Goal: Task Accomplishment & Management: Manage account settings

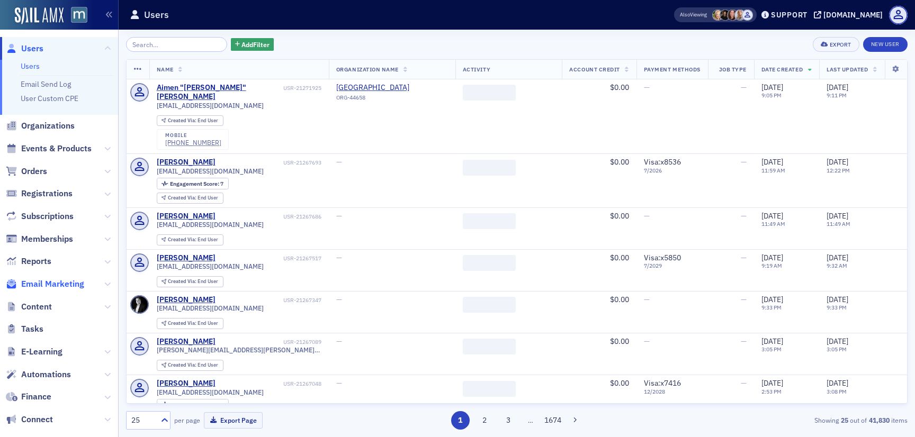
click at [41, 283] on span "Email Marketing" at bounding box center [52, 284] width 63 height 12
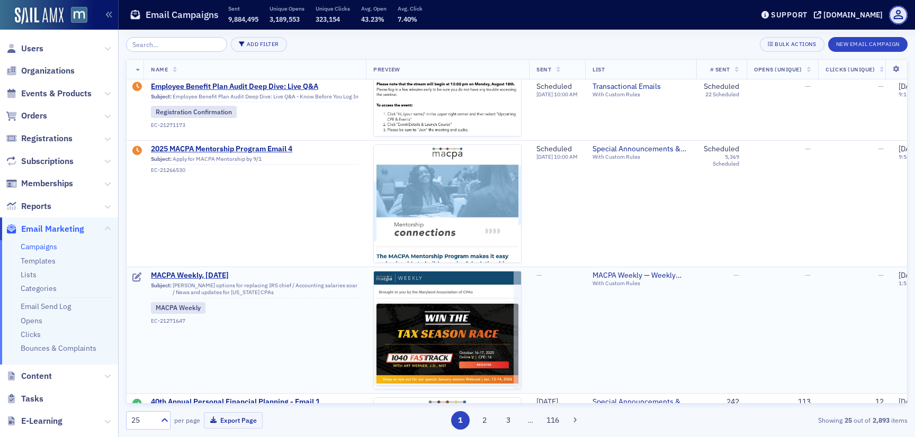
scroll to position [628, 0]
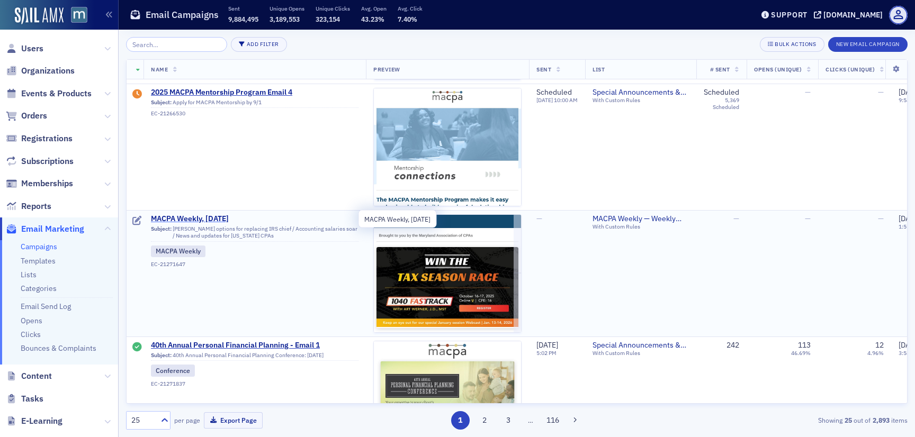
click at [208, 219] on span "MACPA Weekly, [DATE]" at bounding box center [255, 219] width 208 height 10
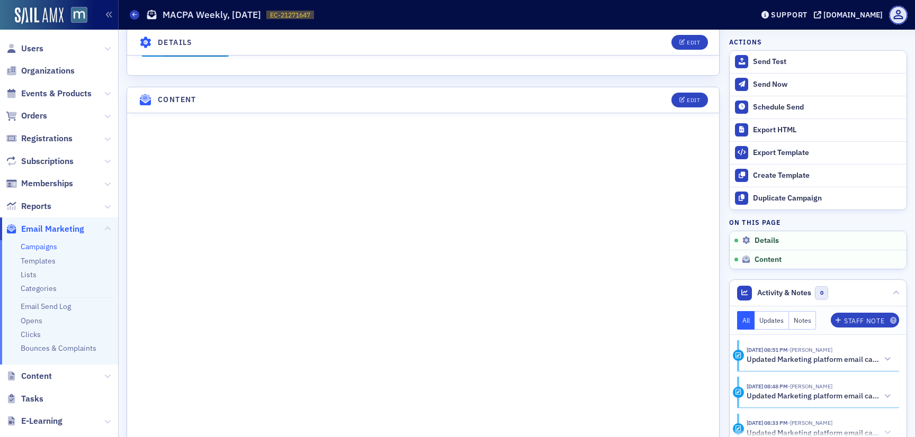
scroll to position [555, 0]
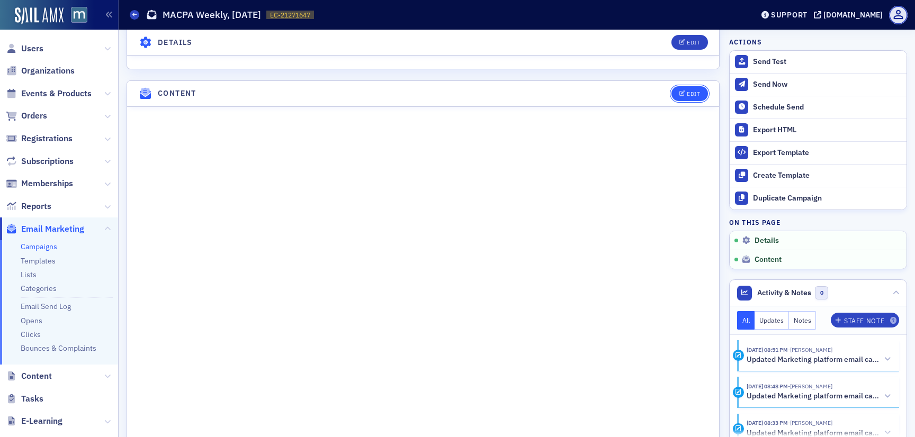
click at [691, 91] on div "Edit" at bounding box center [693, 94] width 13 height 6
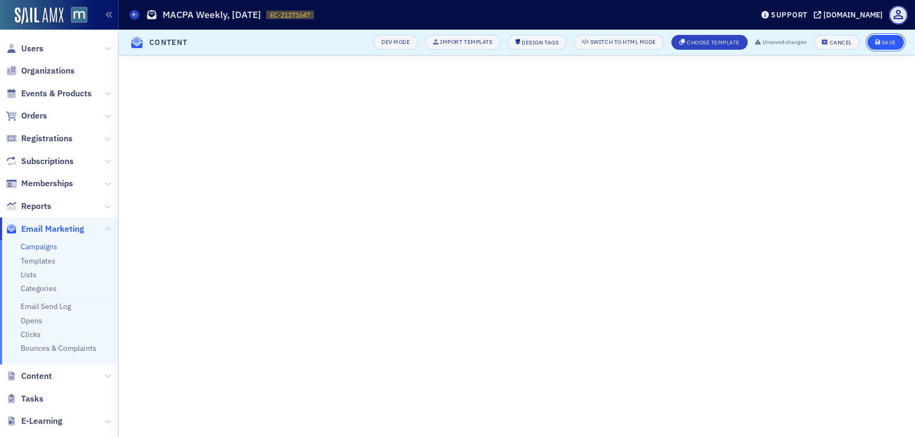
click at [878, 45] on button "Save" at bounding box center [885, 42] width 37 height 15
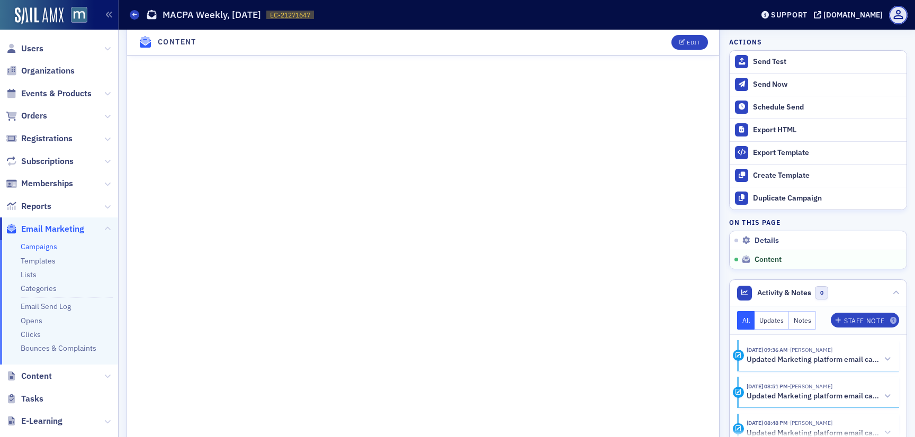
scroll to position [687, 0]
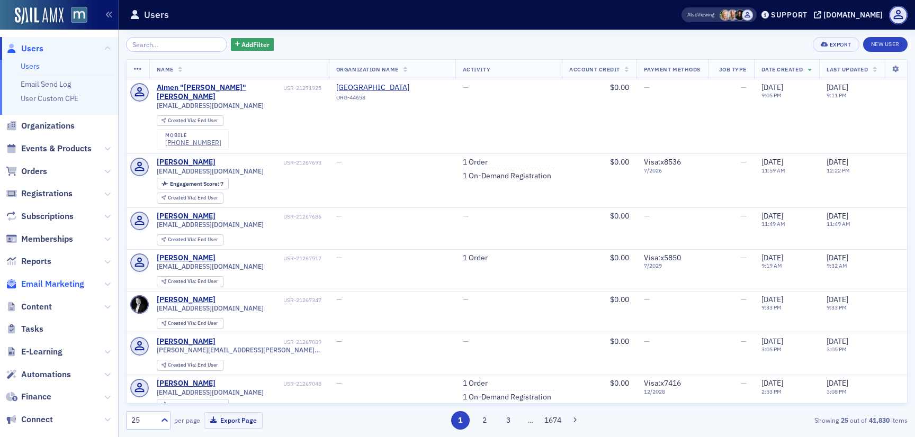
click at [78, 284] on span "Email Marketing" at bounding box center [52, 284] width 63 height 12
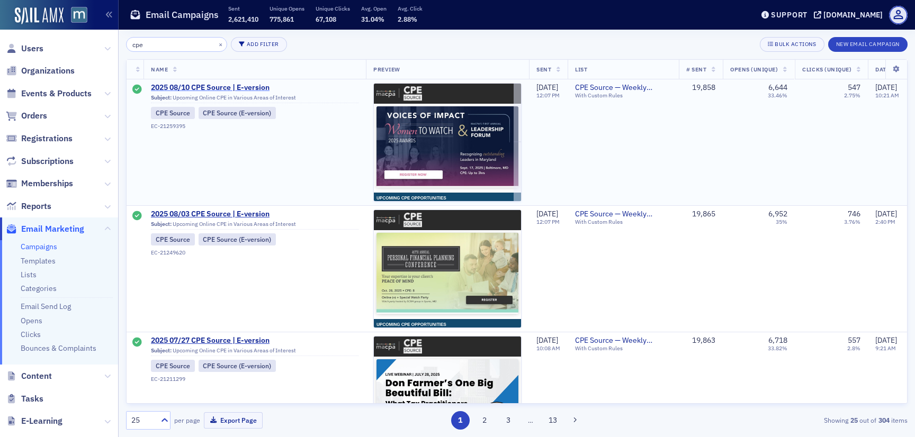
type input "cpe"
click at [251, 85] on span "2025 08/10 CPE Source | E-version" at bounding box center [255, 88] width 208 height 10
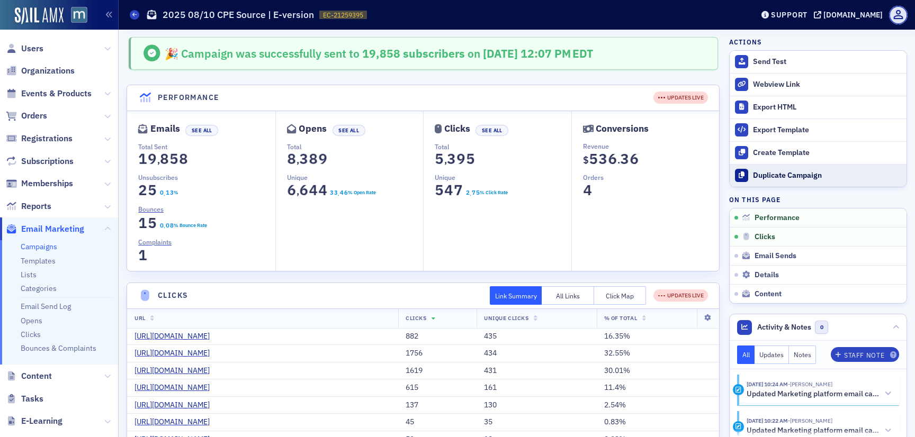
click at [792, 177] on div "Duplicate Campaign" at bounding box center [827, 176] width 148 height 10
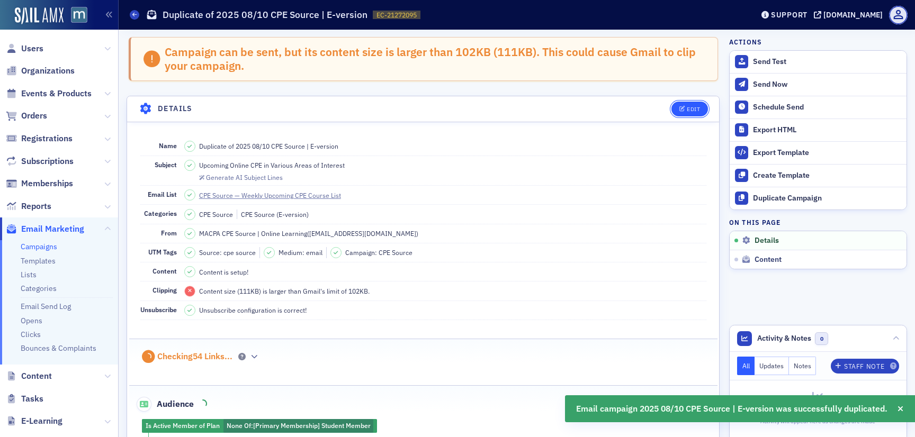
click at [693, 111] on div "Edit" at bounding box center [693, 109] width 13 height 6
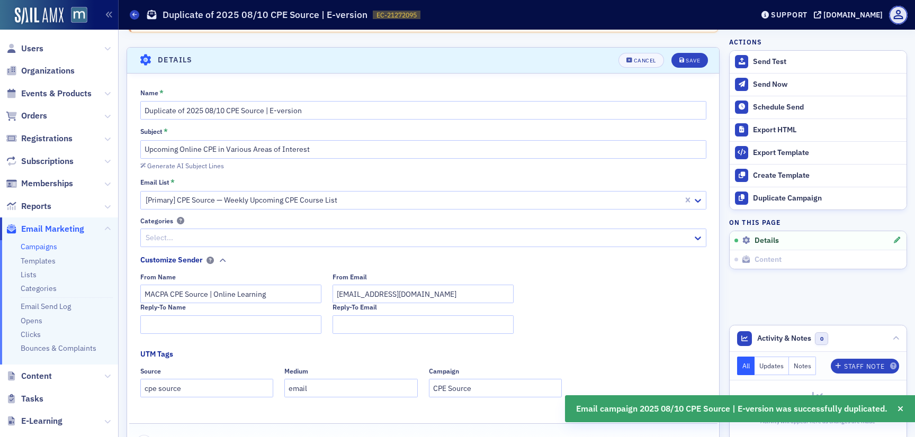
scroll to position [60, 0]
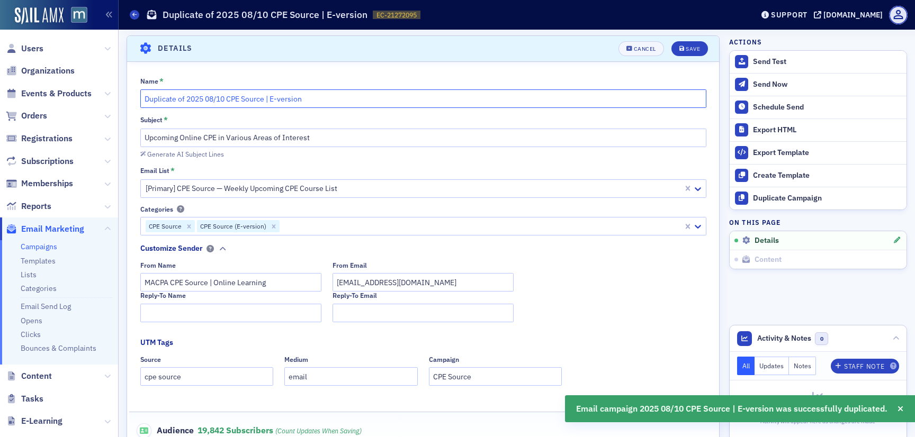
click at [226, 100] on input "Duplicate of 2025 08/10 CPE Source | E-version" at bounding box center [423, 98] width 566 height 19
drag, startPoint x: 186, startPoint y: 99, endPoint x: 86, endPoint y: 94, distance: 99.7
click at [86, 94] on div "Users Organizations Events & Products Orders Registrations Subscriptions Member…" at bounding box center [457, 218] width 915 height 437
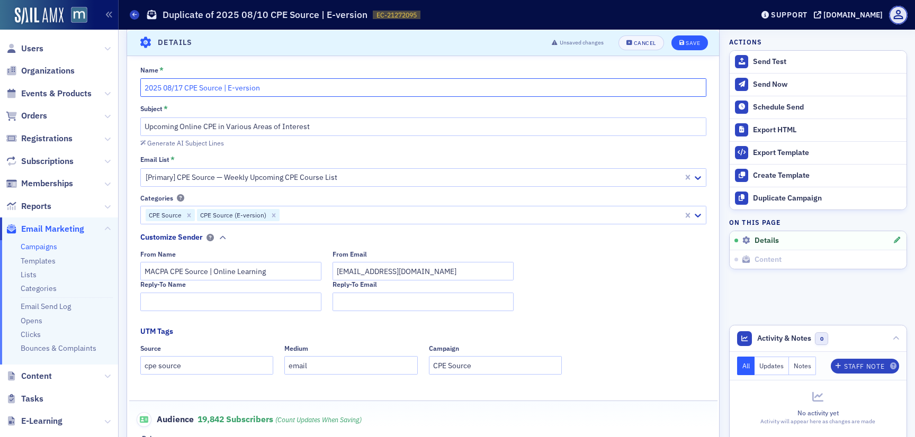
type input "2025 08/17 CPE Source | E-version"
click at [696, 45] on div "Save" at bounding box center [693, 43] width 14 height 6
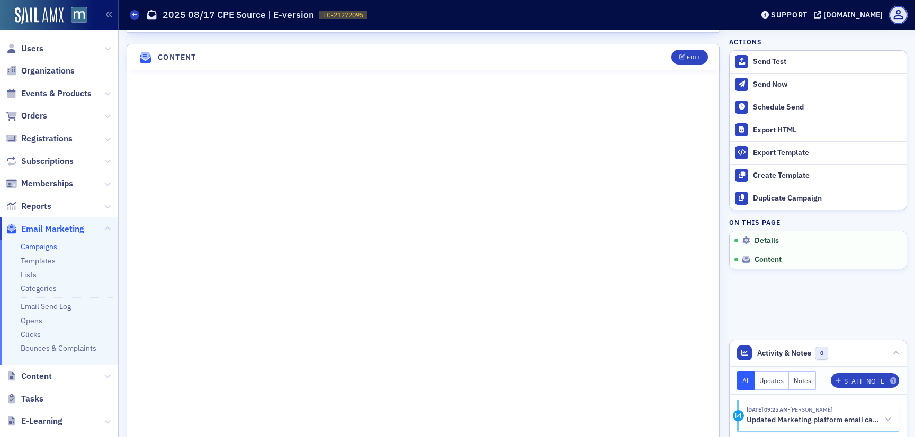
scroll to position [448, 0]
click at [691, 60] on div "Edit" at bounding box center [693, 59] width 13 height 6
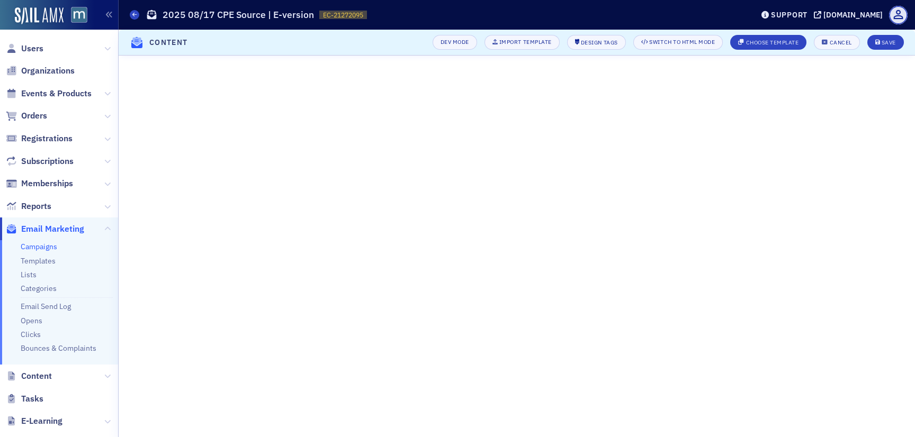
scroll to position [62, 0]
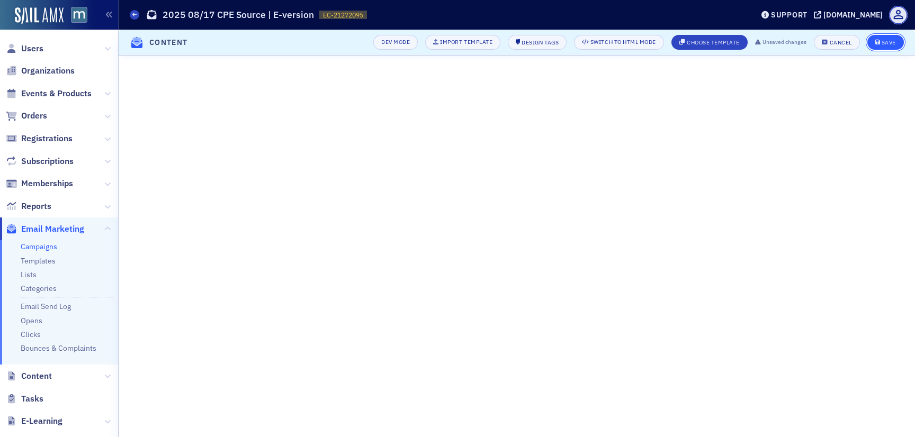
click at [880, 43] on icon "submit" at bounding box center [877, 43] width 5 height 6
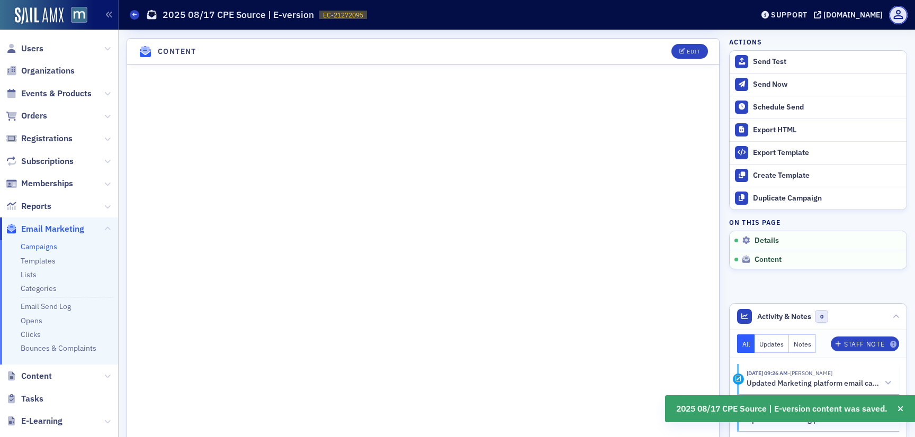
scroll to position [446, 0]
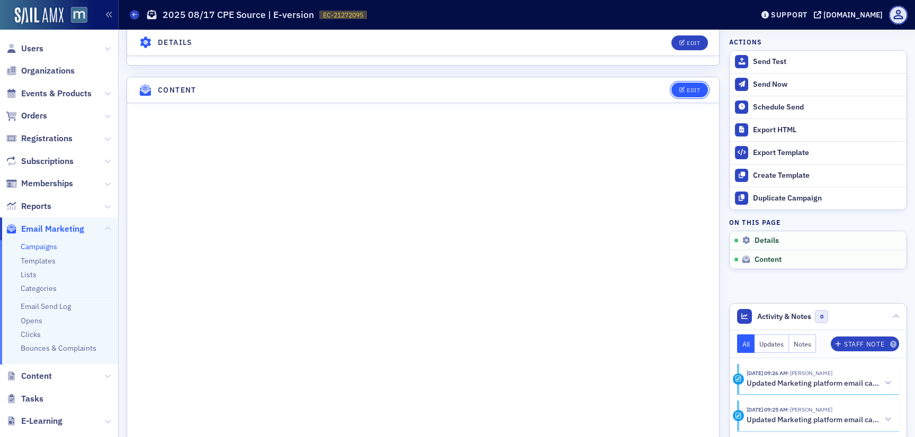
click at [688, 88] on div "Edit" at bounding box center [693, 90] width 13 height 6
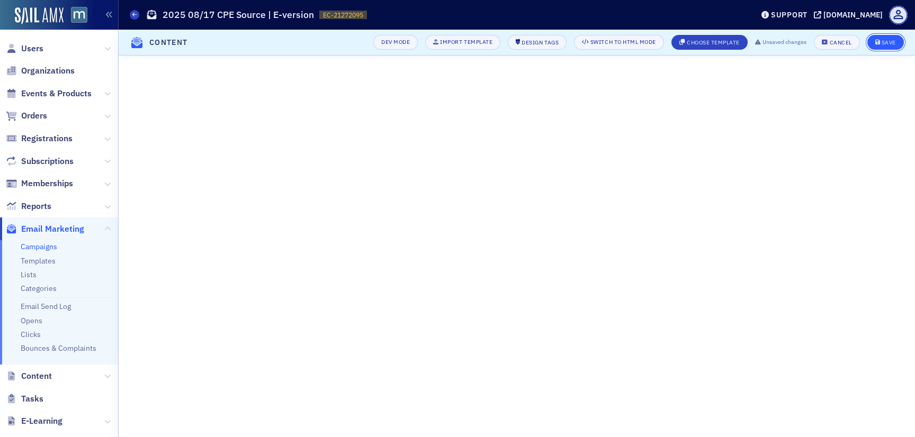
click at [881, 43] on span "Save" at bounding box center [885, 43] width 21 height 6
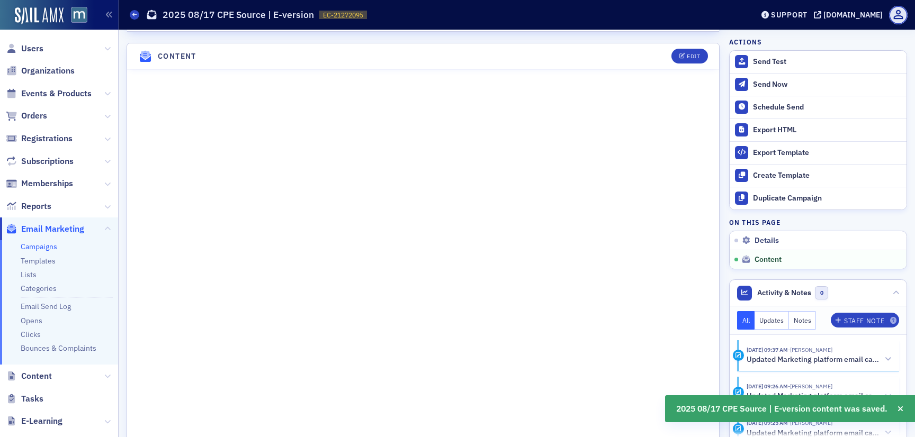
scroll to position [457, 0]
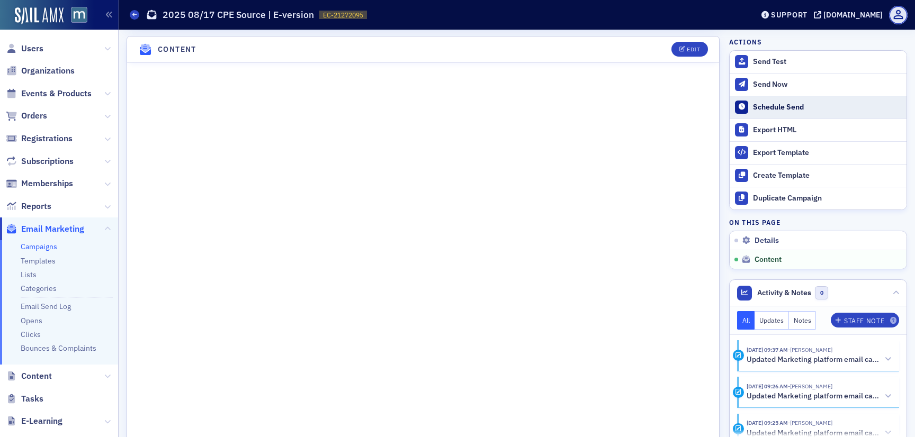
click at [775, 108] on div "Schedule Send" at bounding box center [827, 108] width 148 height 10
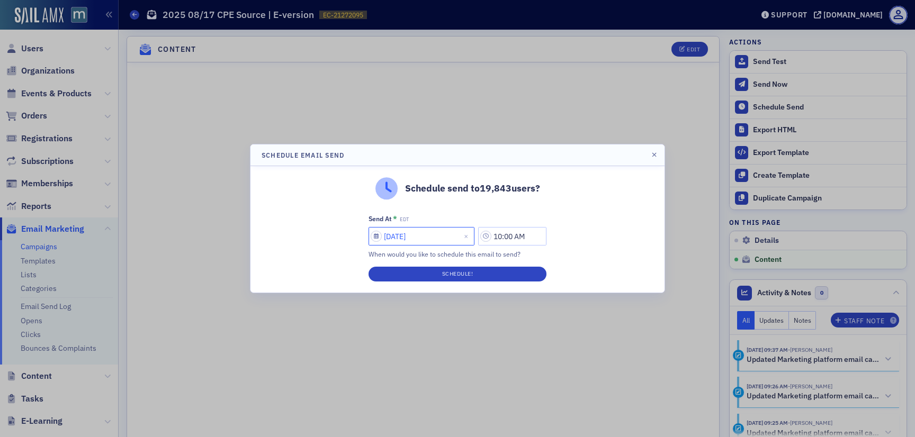
click at [416, 241] on input "08/15/2025" at bounding box center [421, 236] width 106 height 19
select select "7"
select select "2025"
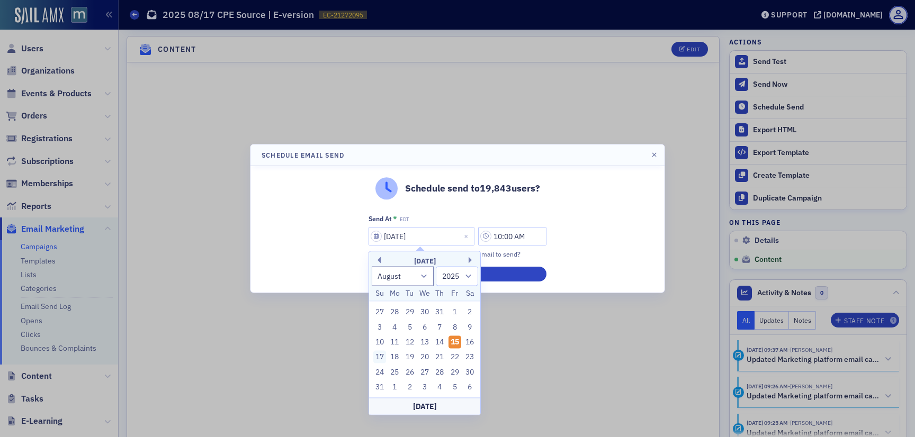
click at [380, 355] on div "17" at bounding box center [379, 357] width 13 height 13
type input "08/17/2025"
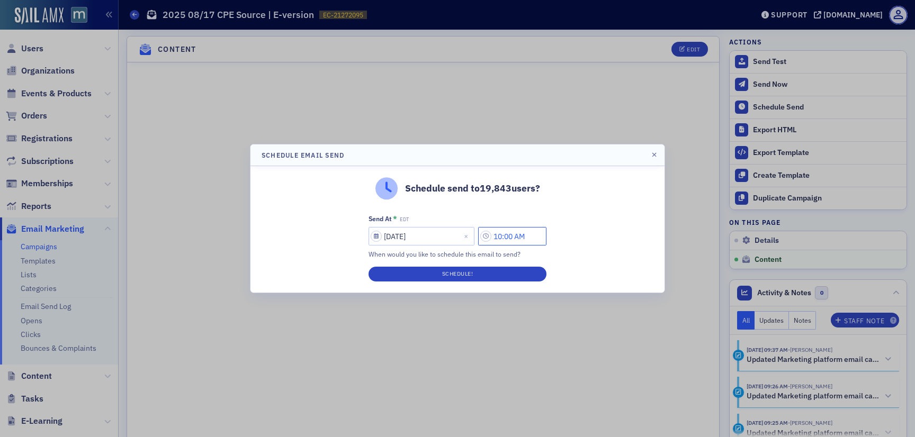
drag, startPoint x: 508, startPoint y: 236, endPoint x: 499, endPoint y: 236, distance: 9.0
click at [499, 236] on input "10:00 AM" at bounding box center [512, 236] width 68 height 19
click at [471, 240] on button "PM" at bounding box center [470, 237] width 20 height 19
type input "12:00 PM"
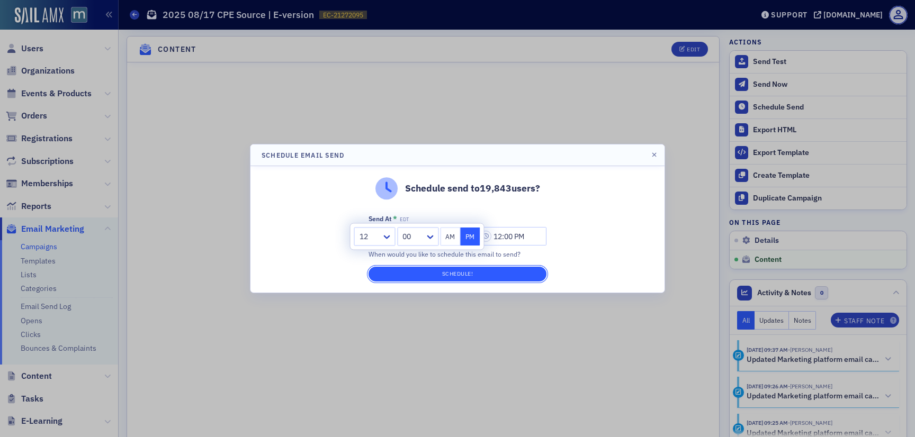
click at [470, 272] on button "Schedule!" at bounding box center [457, 274] width 178 height 15
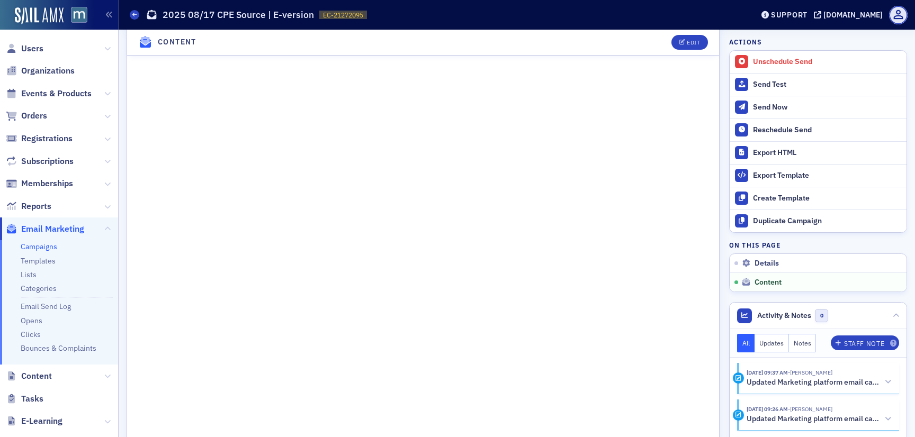
scroll to position [742, 0]
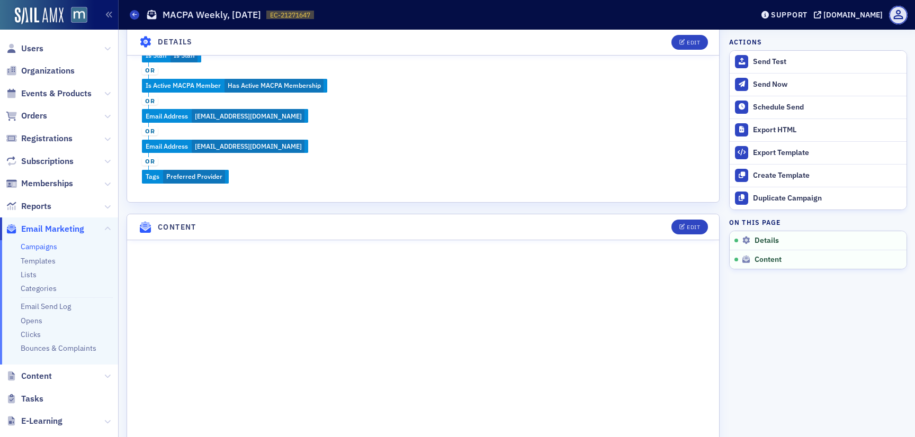
scroll to position [878, 0]
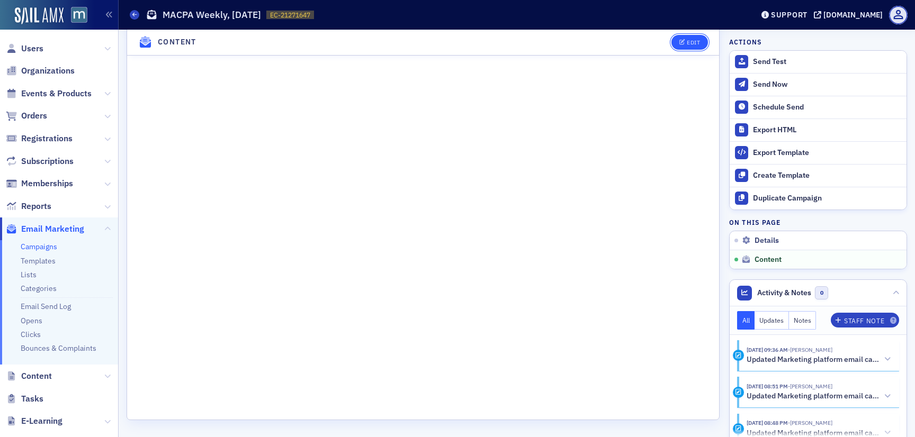
click at [688, 40] on div "Edit" at bounding box center [693, 43] width 13 height 6
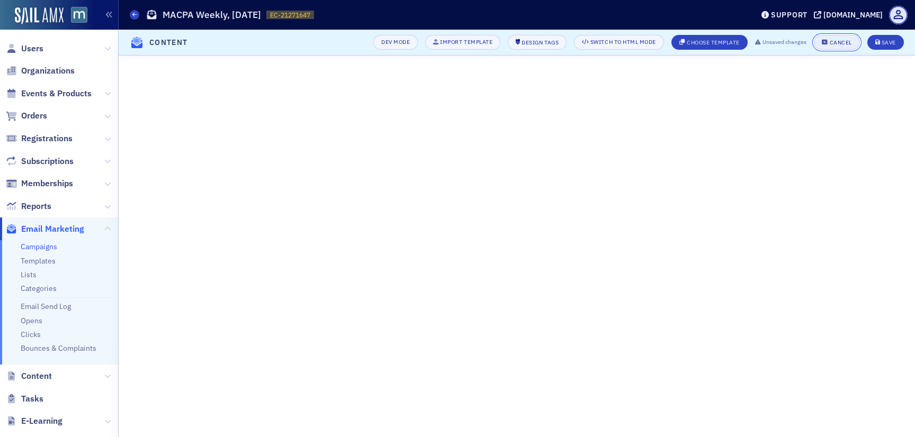
click at [843, 42] on div "Cancel" at bounding box center [841, 43] width 22 height 6
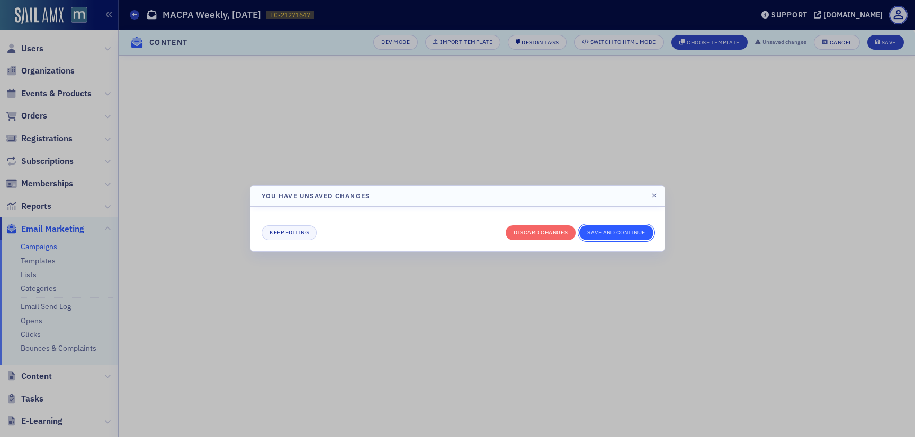
click at [606, 232] on button "Save and continue" at bounding box center [616, 233] width 74 height 15
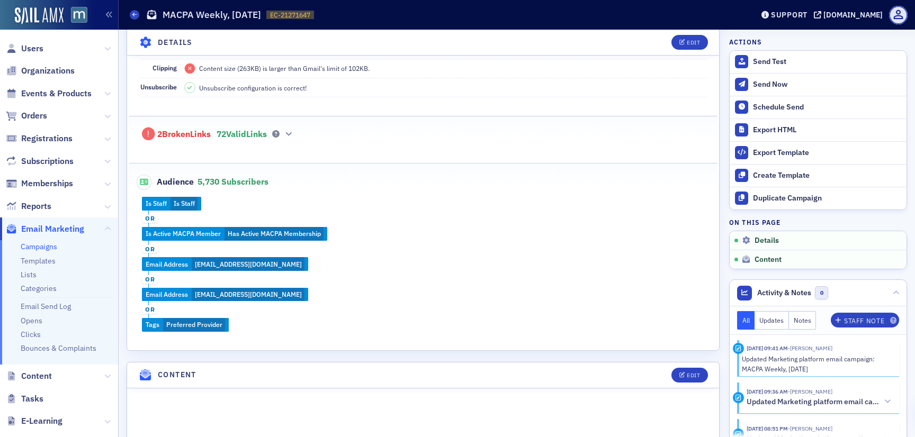
scroll to position [0, 0]
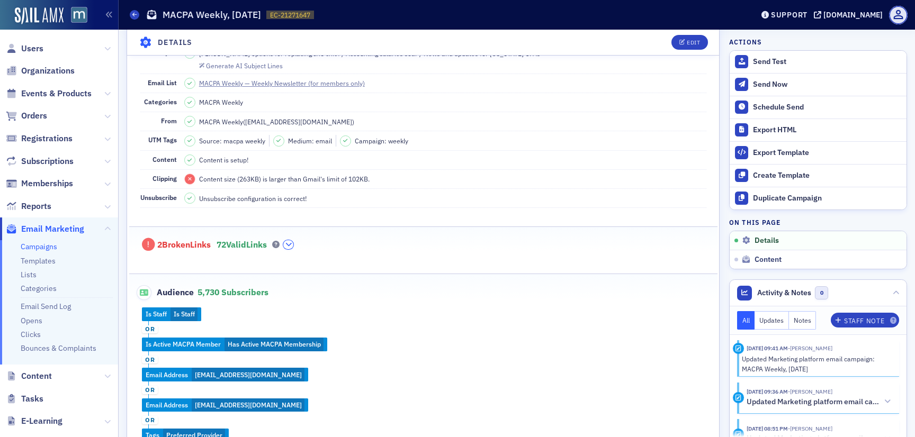
click at [292, 240] on button "button" at bounding box center [288, 245] width 10 height 10
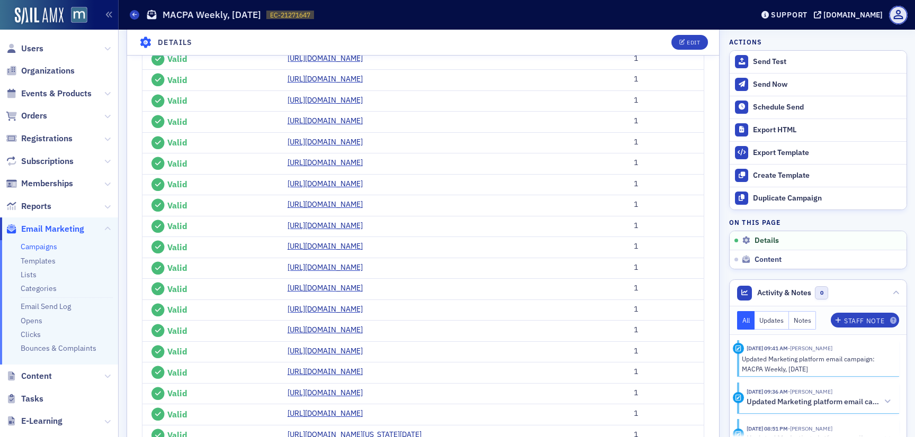
scroll to position [1170, 0]
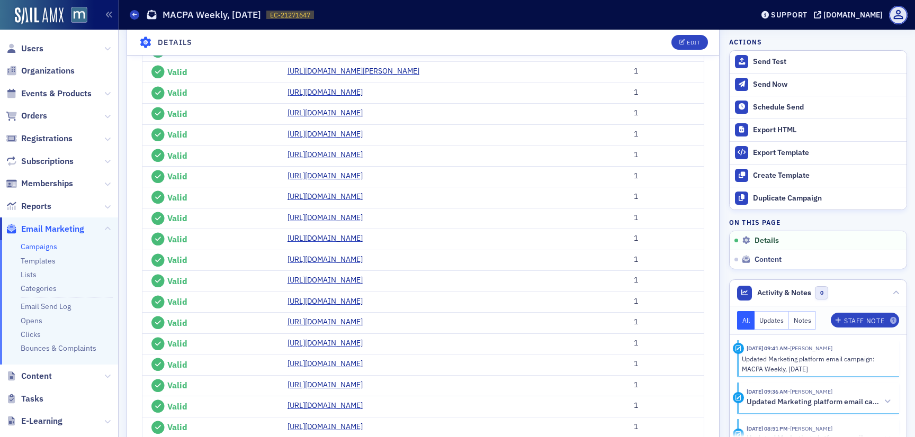
click at [287, 35] on link "https://tax.thomsonreuters.com/blog/how-the-undertaxed-payments-rule-utpr-in-20…" at bounding box center [328, 29] width 83 height 11
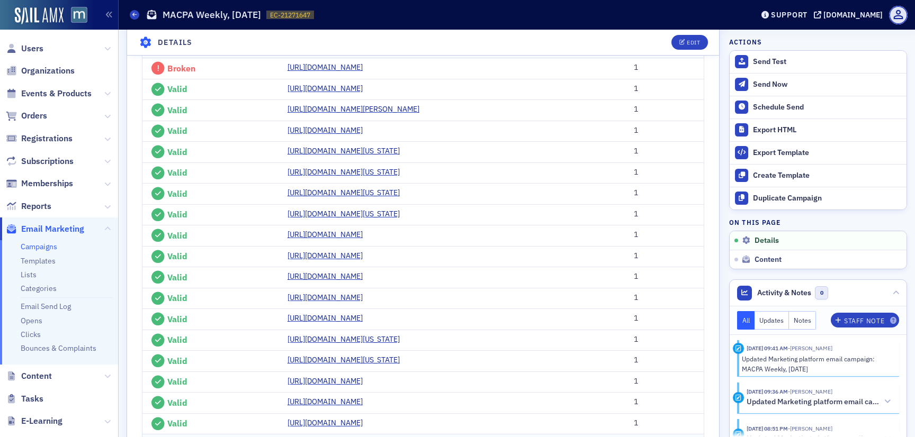
scroll to position [628, 0]
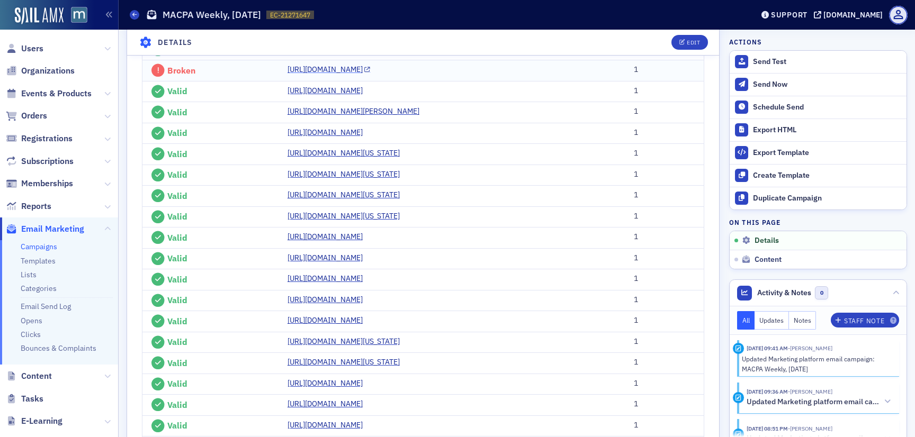
click at [294, 75] on link "https://podcastindex.org/podcast/66135?utm_source=macpa+weekly&utm_medium=email…" at bounding box center [328, 69] width 83 height 11
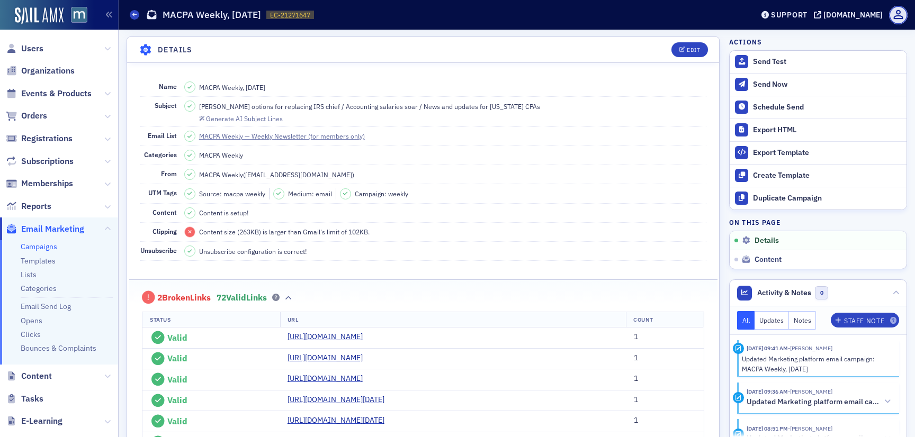
scroll to position [0, 0]
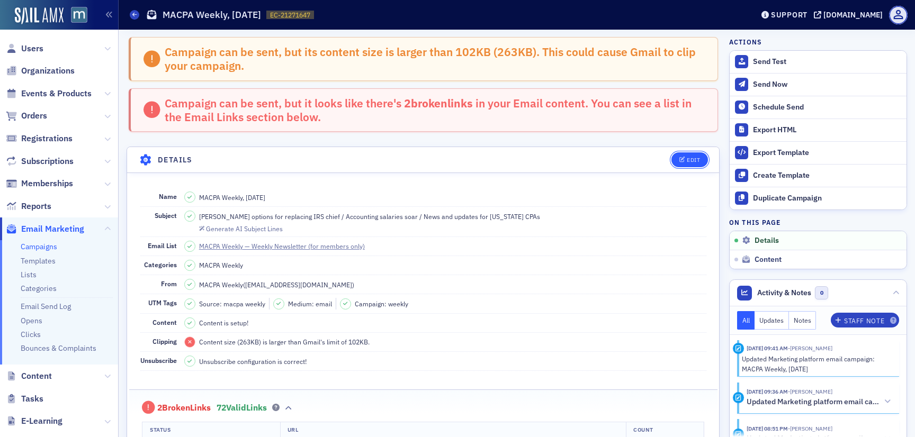
click at [677, 163] on button "Edit" at bounding box center [689, 159] width 37 height 15
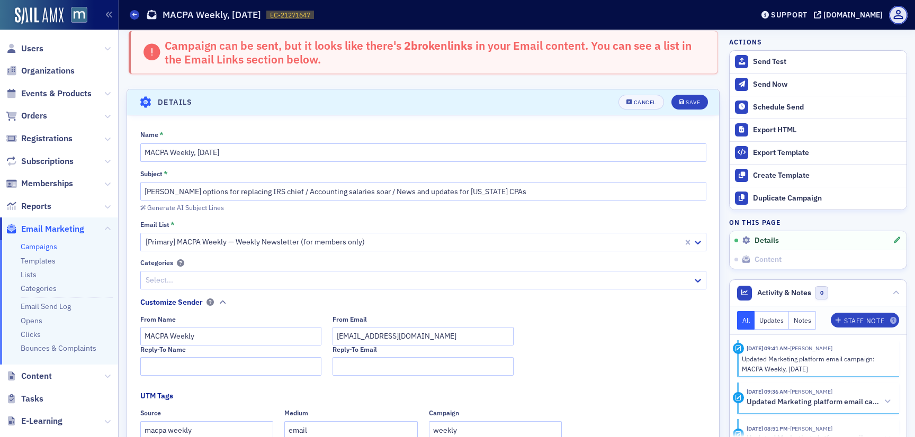
scroll to position [112, 0]
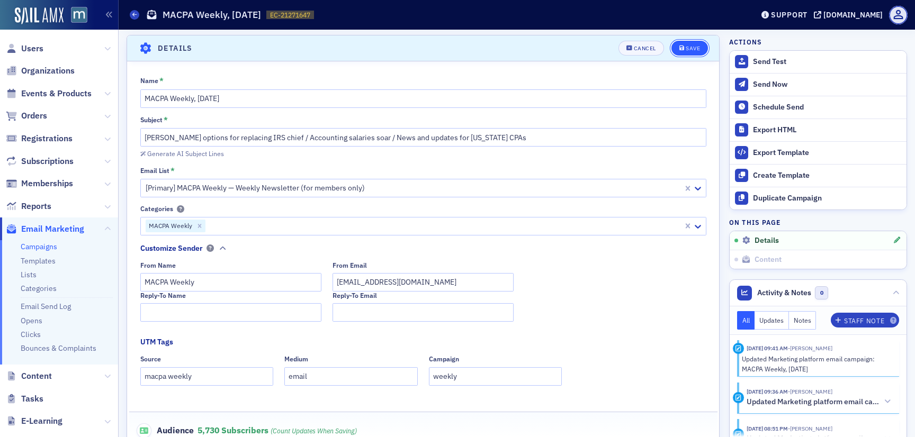
click at [688, 48] on div "Save" at bounding box center [693, 49] width 14 height 6
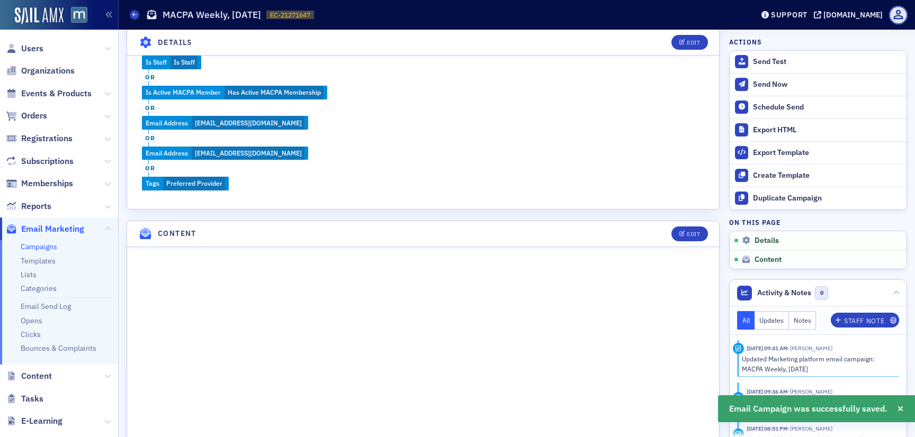
scroll to position [422, 0]
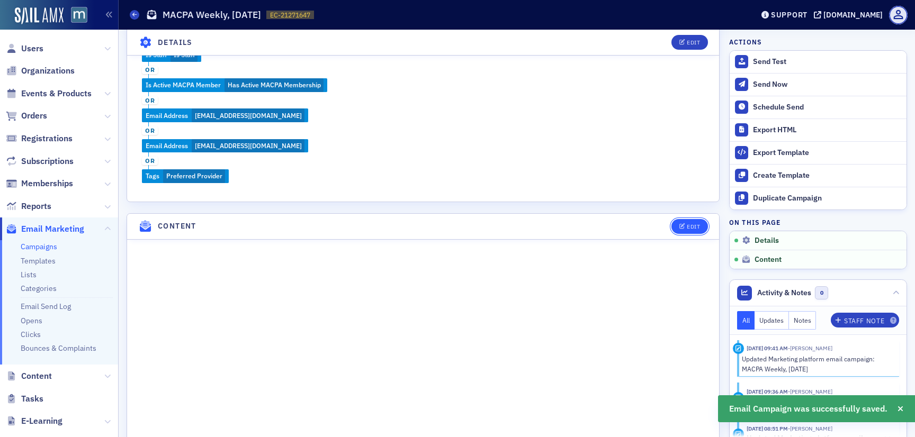
click at [681, 224] on icon "button" at bounding box center [682, 227] width 6 height 6
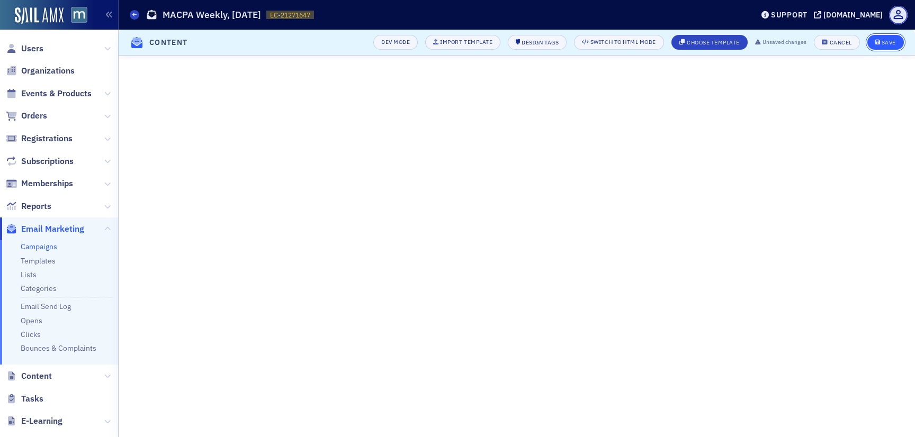
click at [890, 47] on button "Save" at bounding box center [885, 42] width 37 height 15
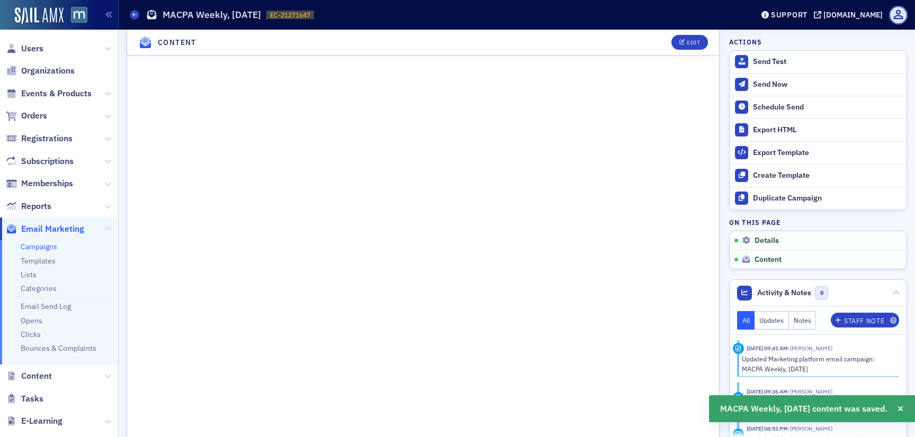
scroll to position [599, 0]
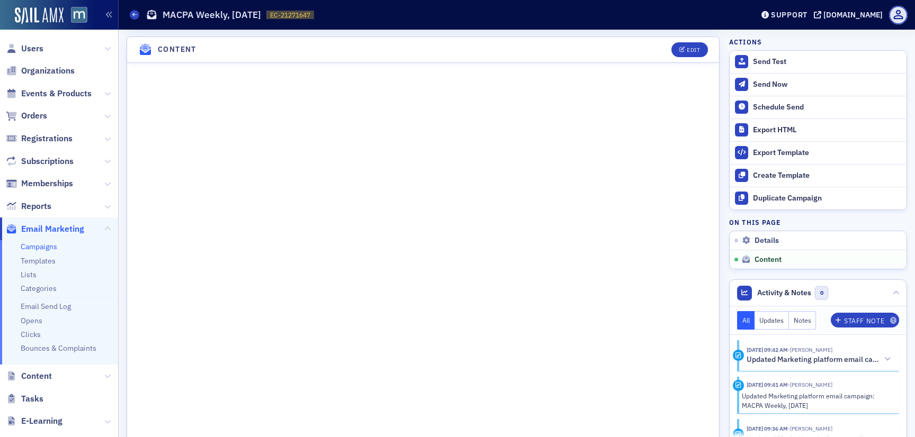
click at [698, 40] on header "Content Edit" at bounding box center [423, 50] width 592 height 26
click at [699, 47] on div "Edit" at bounding box center [693, 50] width 13 height 6
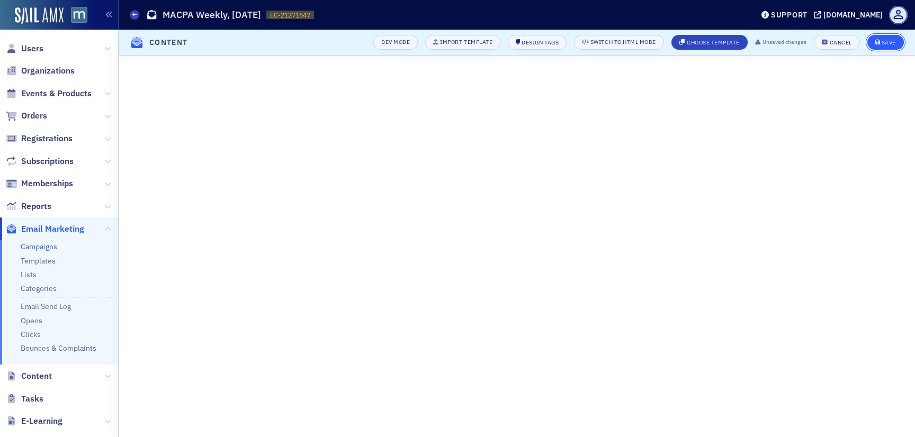
click at [893, 44] on div "Save" at bounding box center [888, 43] width 14 height 6
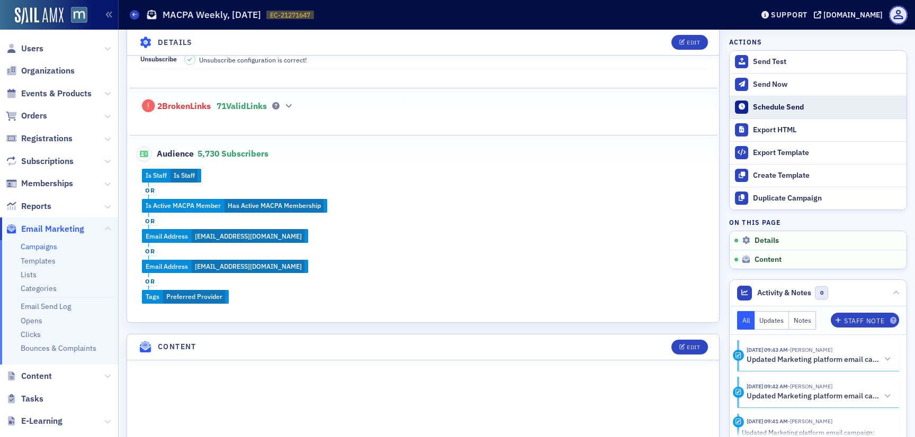
scroll to position [0, 0]
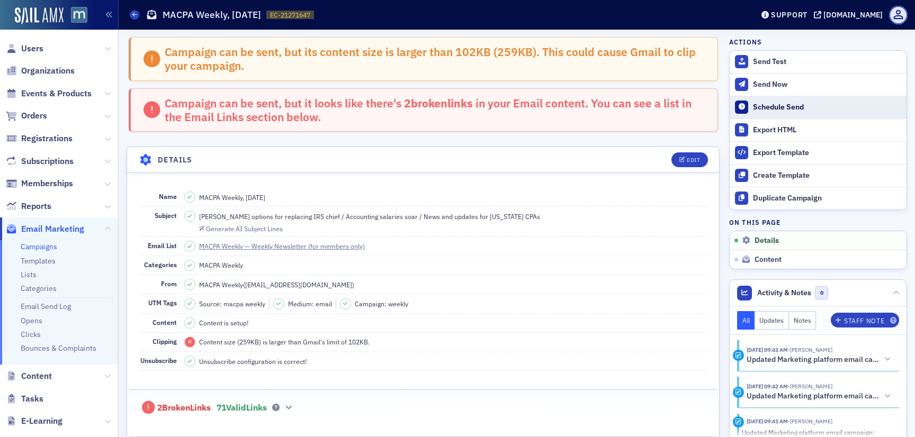
click at [790, 107] on div "Schedule Send" at bounding box center [827, 108] width 148 height 10
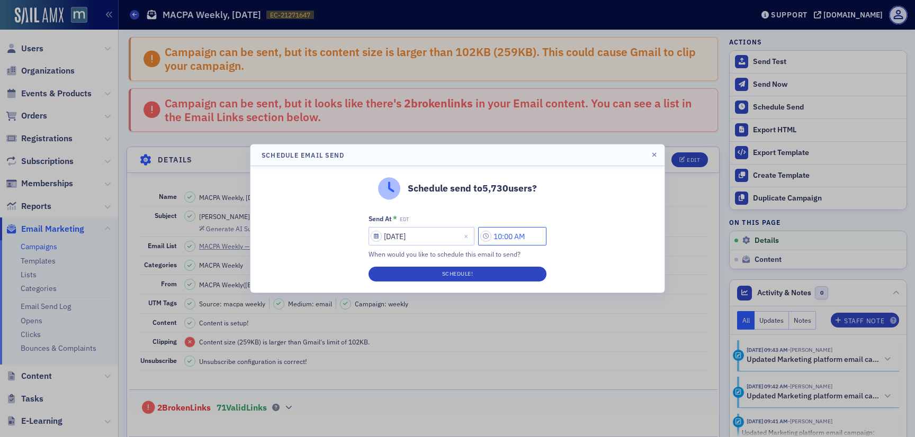
drag, startPoint x: 508, startPoint y: 235, endPoint x: 488, endPoint y: 235, distance: 20.1
click at [488, 235] on input "10:00 AM" at bounding box center [512, 236] width 68 height 19
click at [464, 235] on button "PM" at bounding box center [470, 237] width 20 height 19
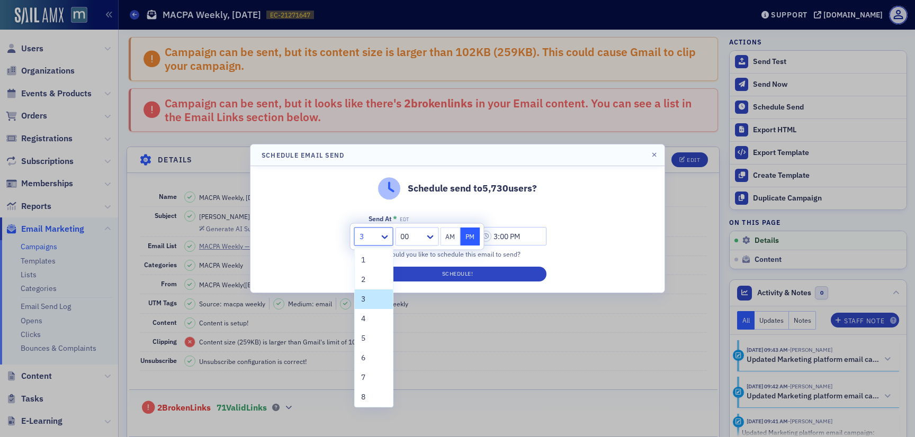
click at [374, 239] on div at bounding box center [368, 236] width 20 height 13
click at [365, 264] on span "1" at bounding box center [363, 260] width 4 height 11
type input "1:00 PM"
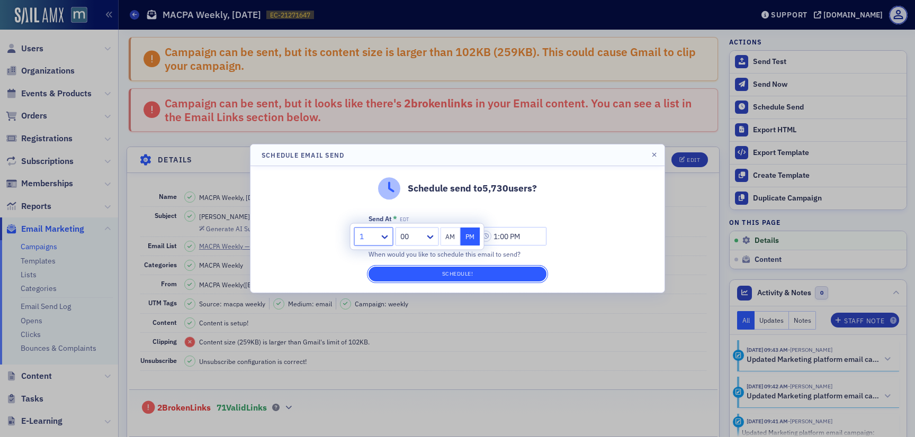
click at [418, 280] on button "Schedule!" at bounding box center [457, 274] width 178 height 15
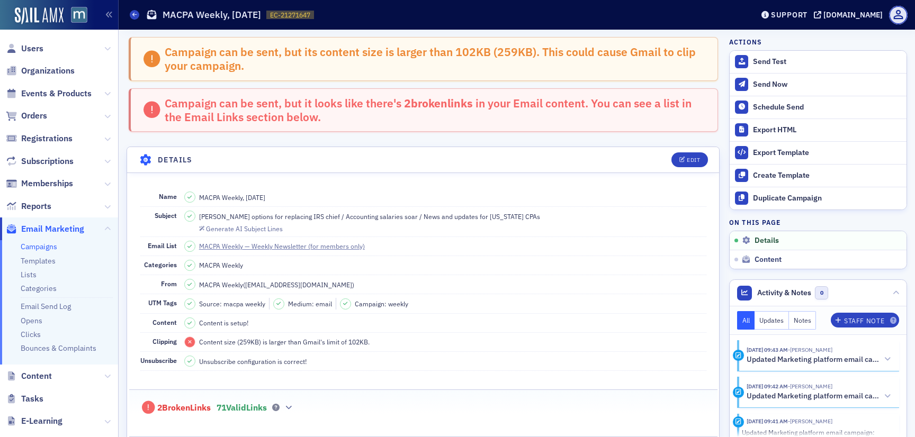
click at [79, 85] on span "Events & Products" at bounding box center [59, 93] width 118 height 23
click at [44, 224] on span "Email Marketing" at bounding box center [52, 229] width 63 height 12
